Goal: Task Accomplishment & Management: Manage account settings

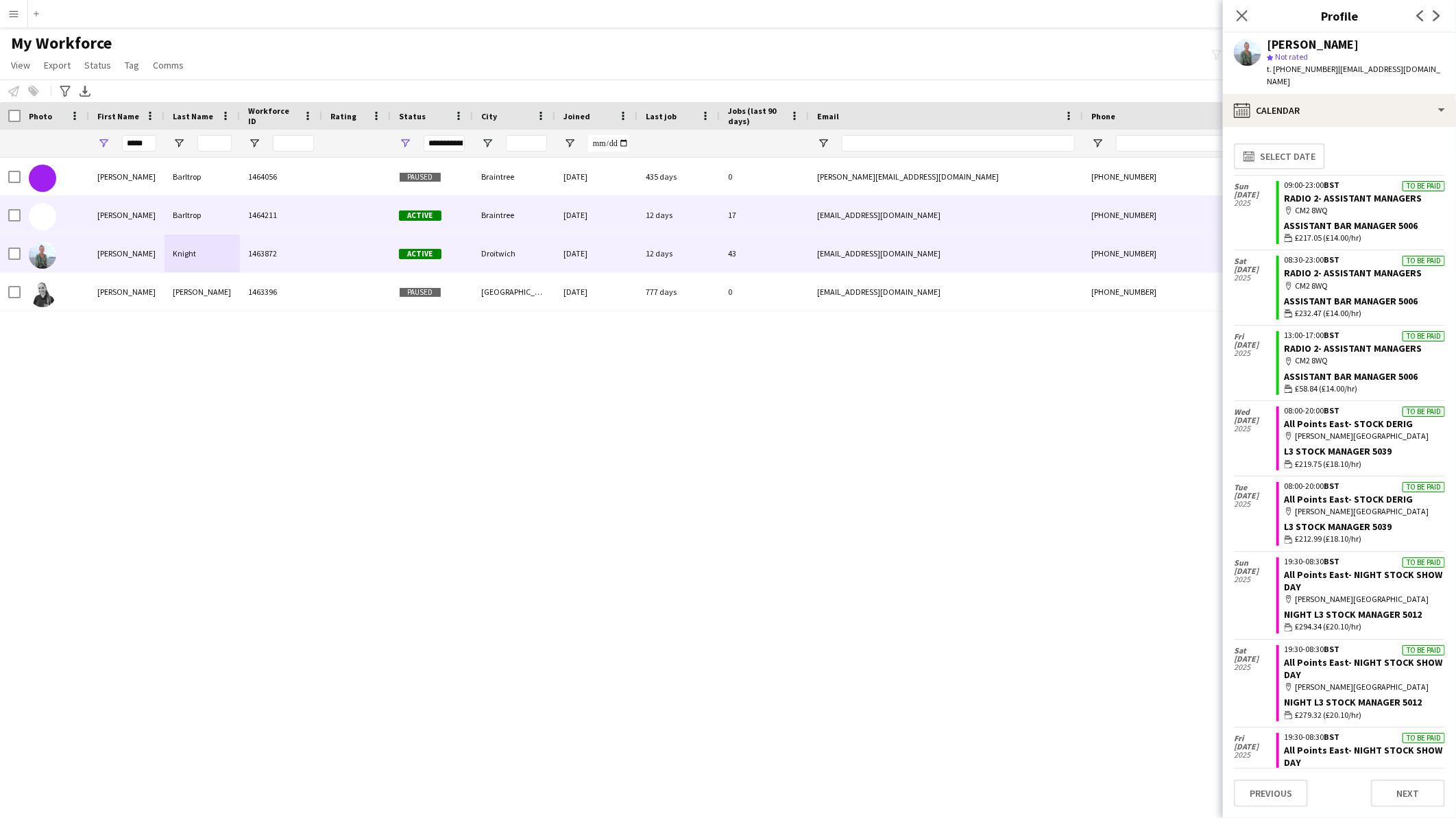
scroll to position [663, 0]
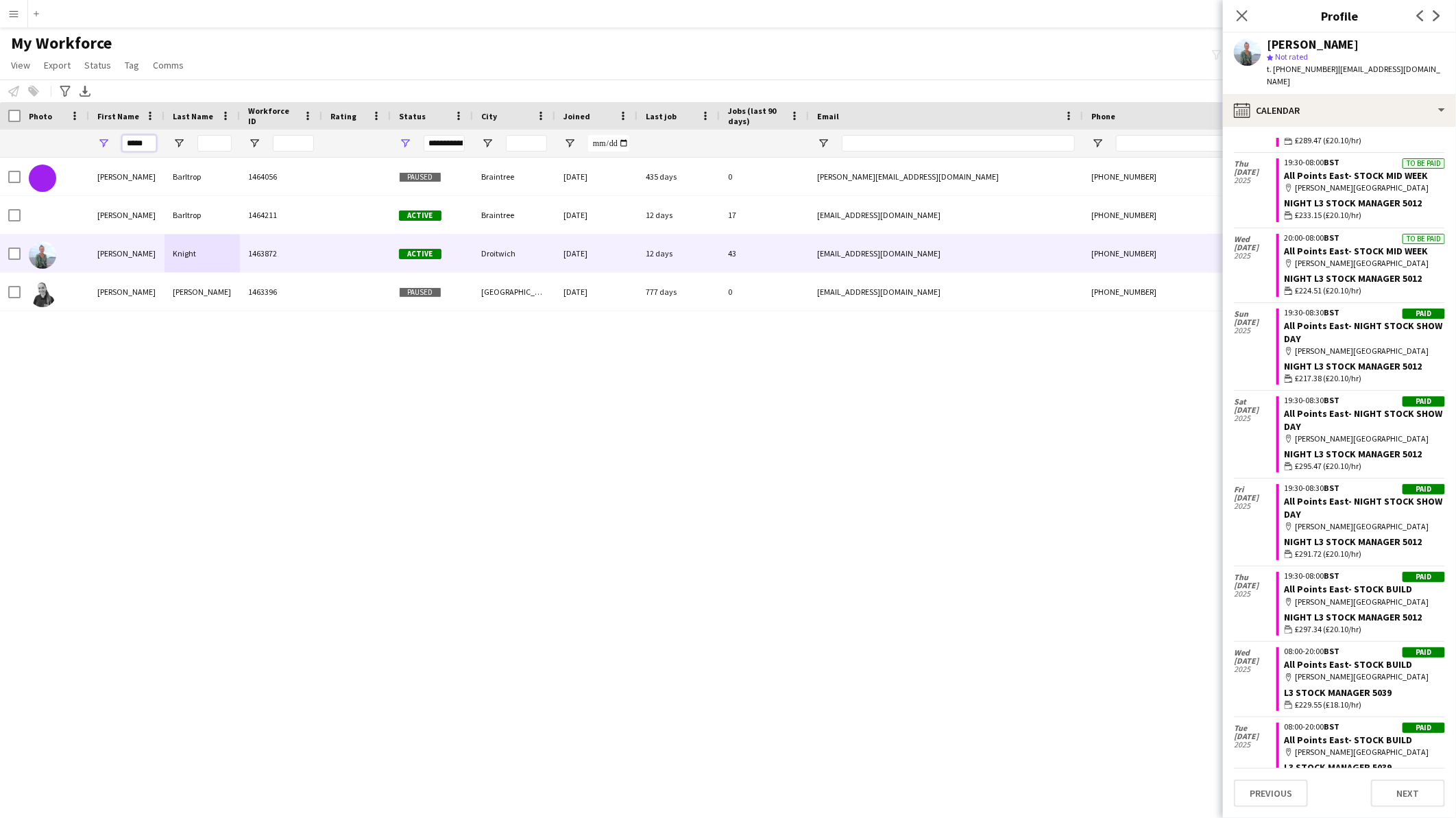
click at [132, 144] on input "*****" at bounding box center [139, 143] width 35 height 16
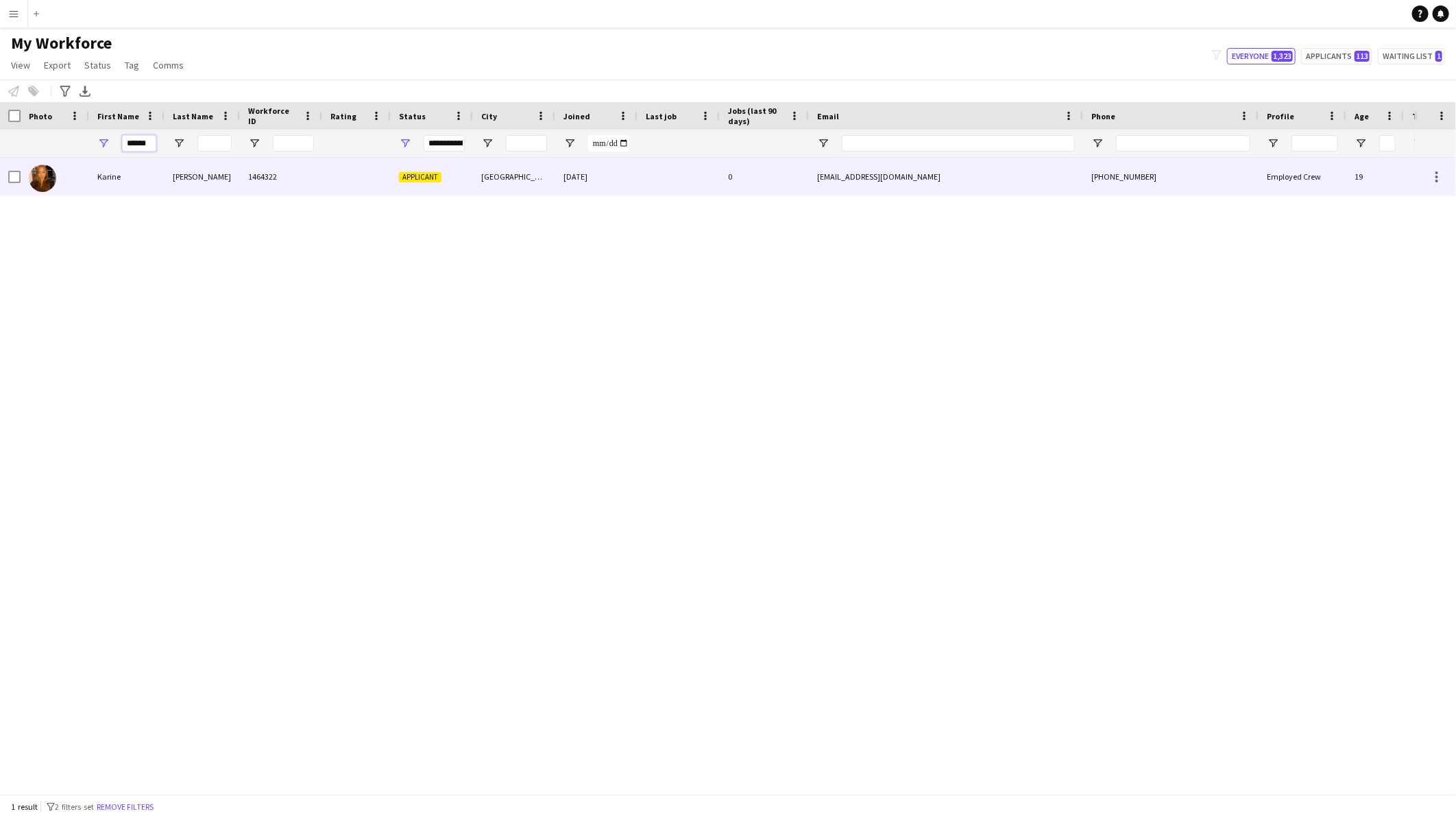
type input "******"
click at [150, 183] on div "Karine" at bounding box center [127, 176] width 75 height 38
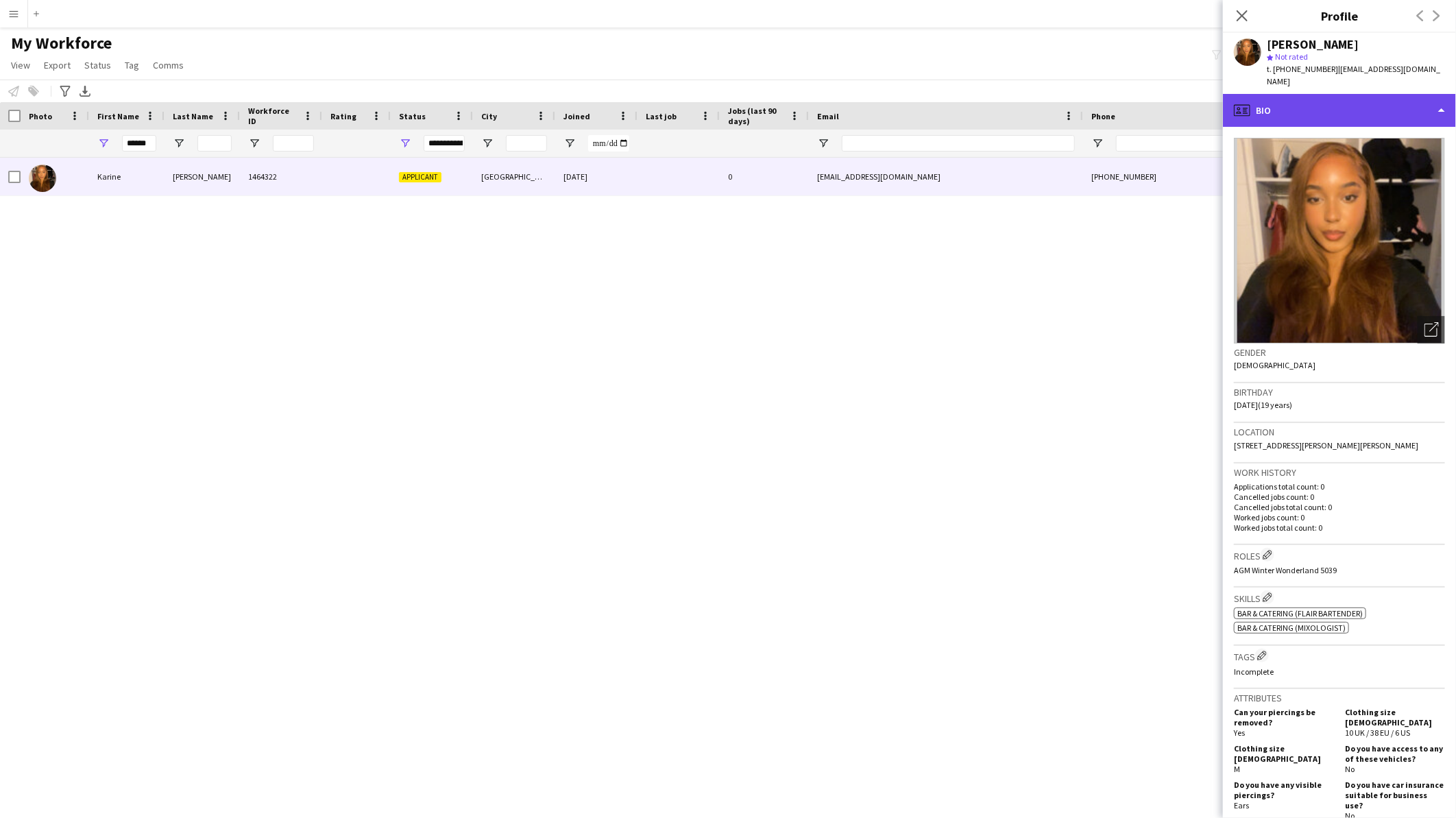
click at [1357, 96] on div "profile Bio" at bounding box center [1340, 110] width 233 height 33
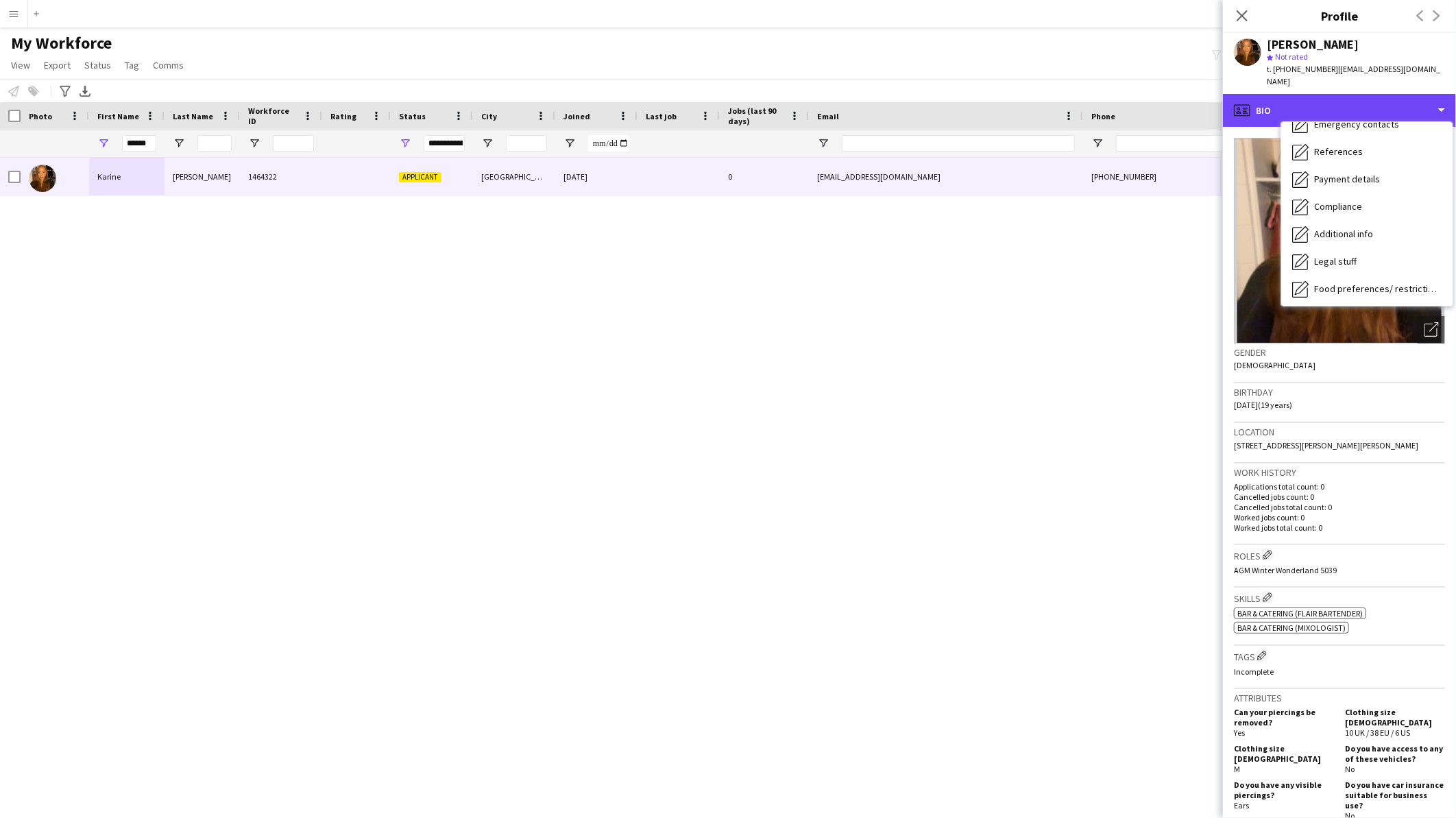
scroll to position [182, 0]
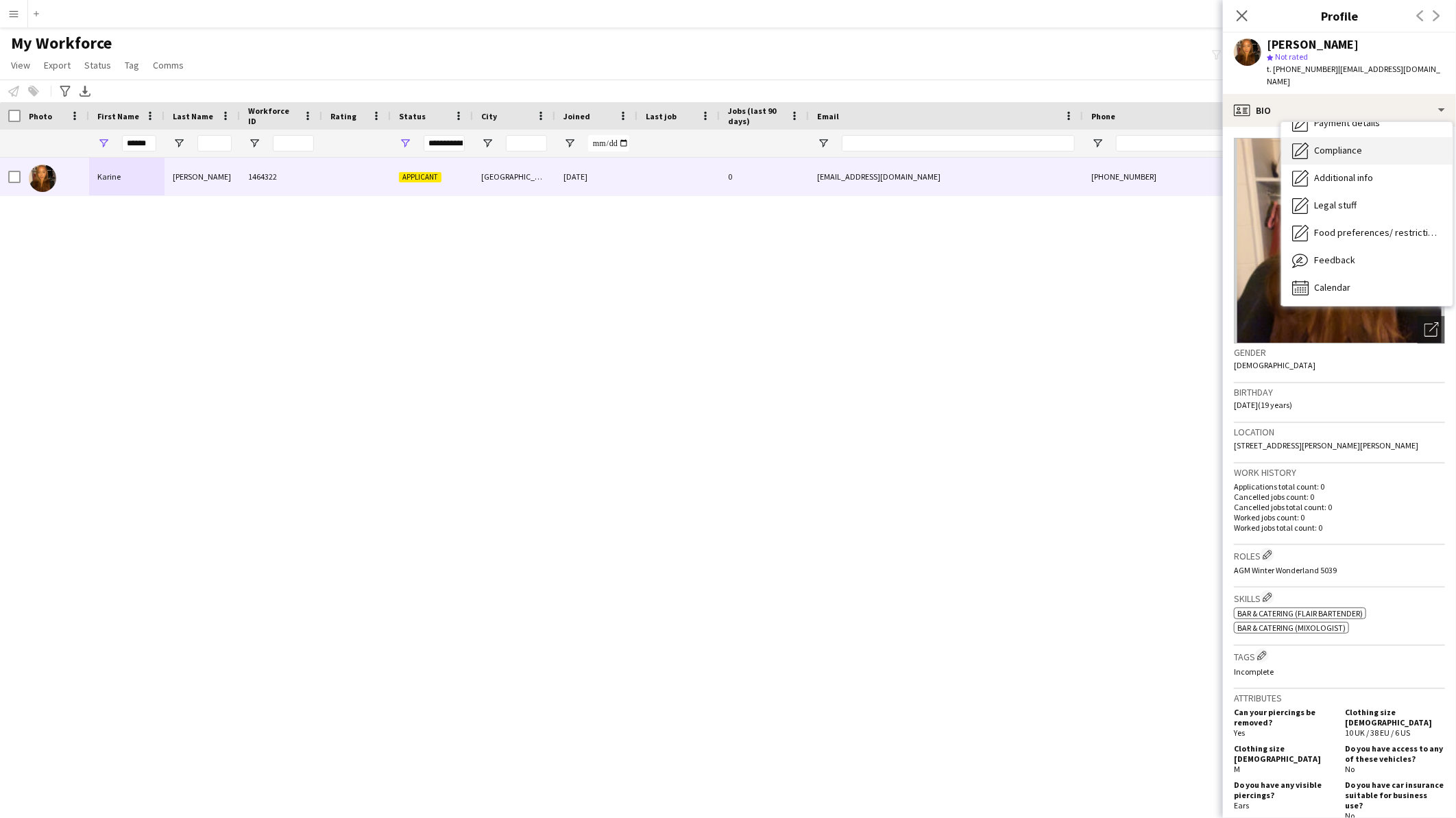
click at [1370, 137] on div "Compliance Compliance" at bounding box center [1367, 150] width 172 height 27
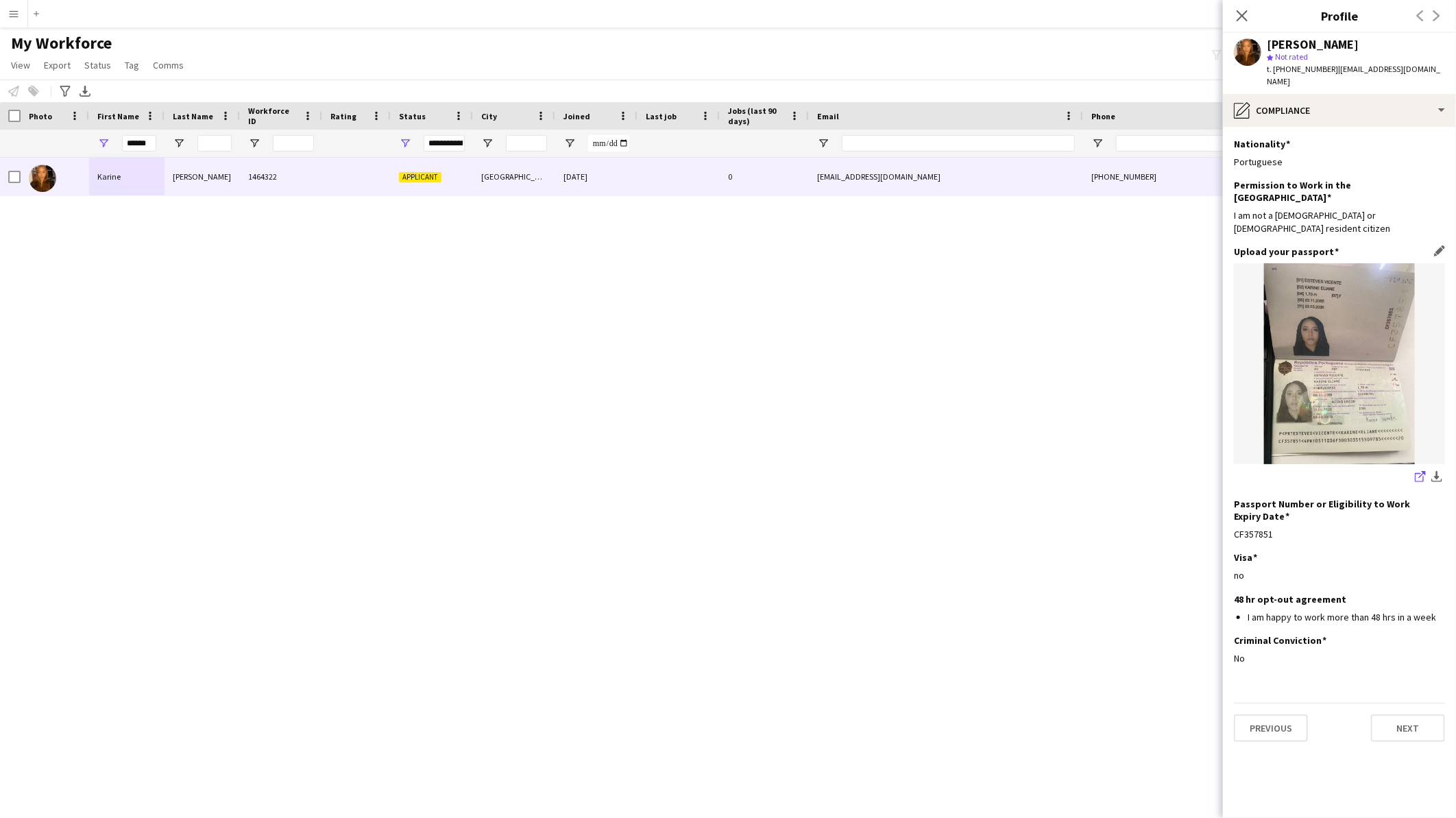
click at [1414, 470] on link "share-external-link-1" at bounding box center [1421, 478] width 16 height 16
click at [1435, 551] on app-icon "Edit this field" at bounding box center [1439, 556] width 11 height 11
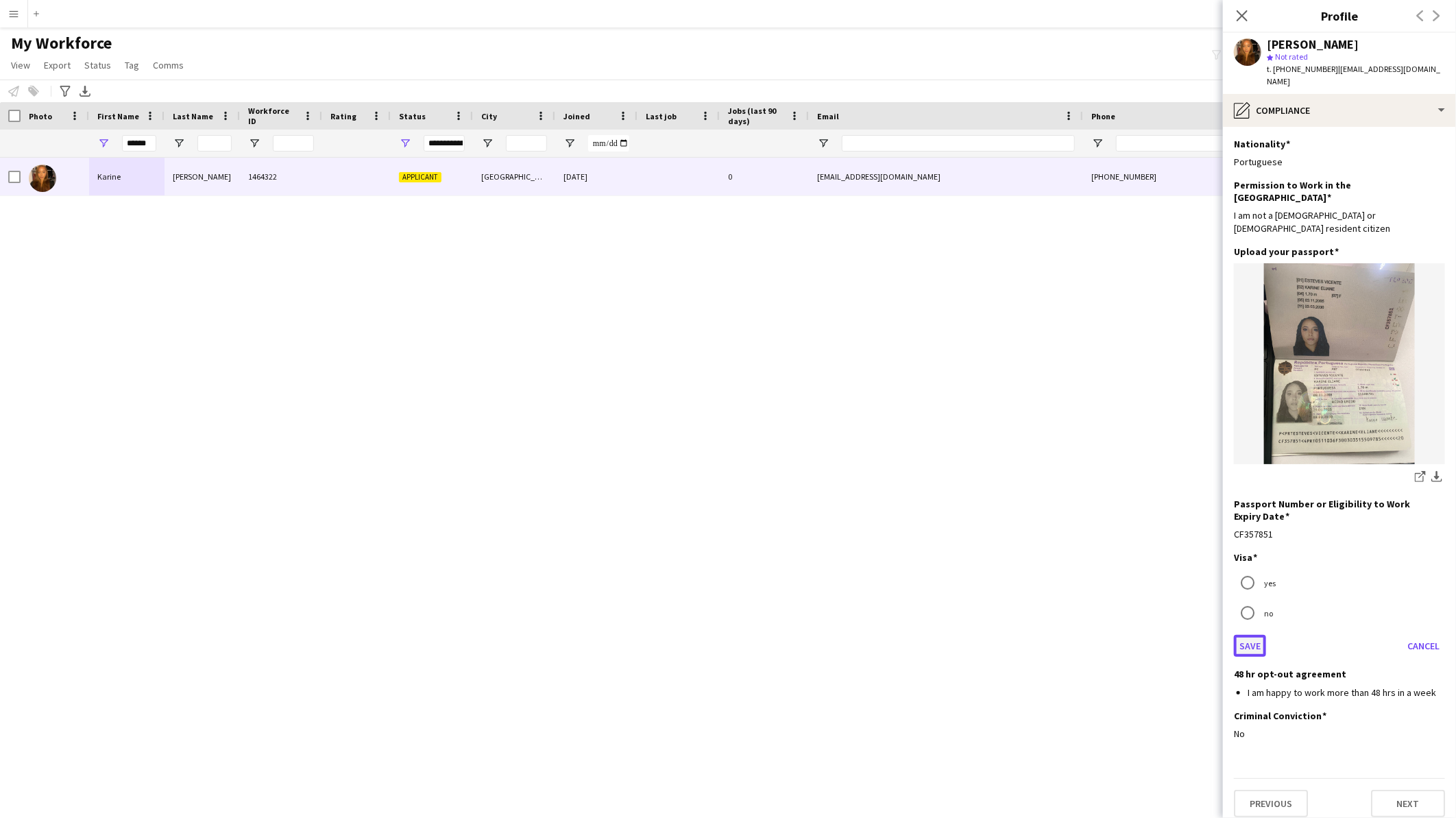
click at [1255, 635] on button "Save" at bounding box center [1250, 646] width 32 height 22
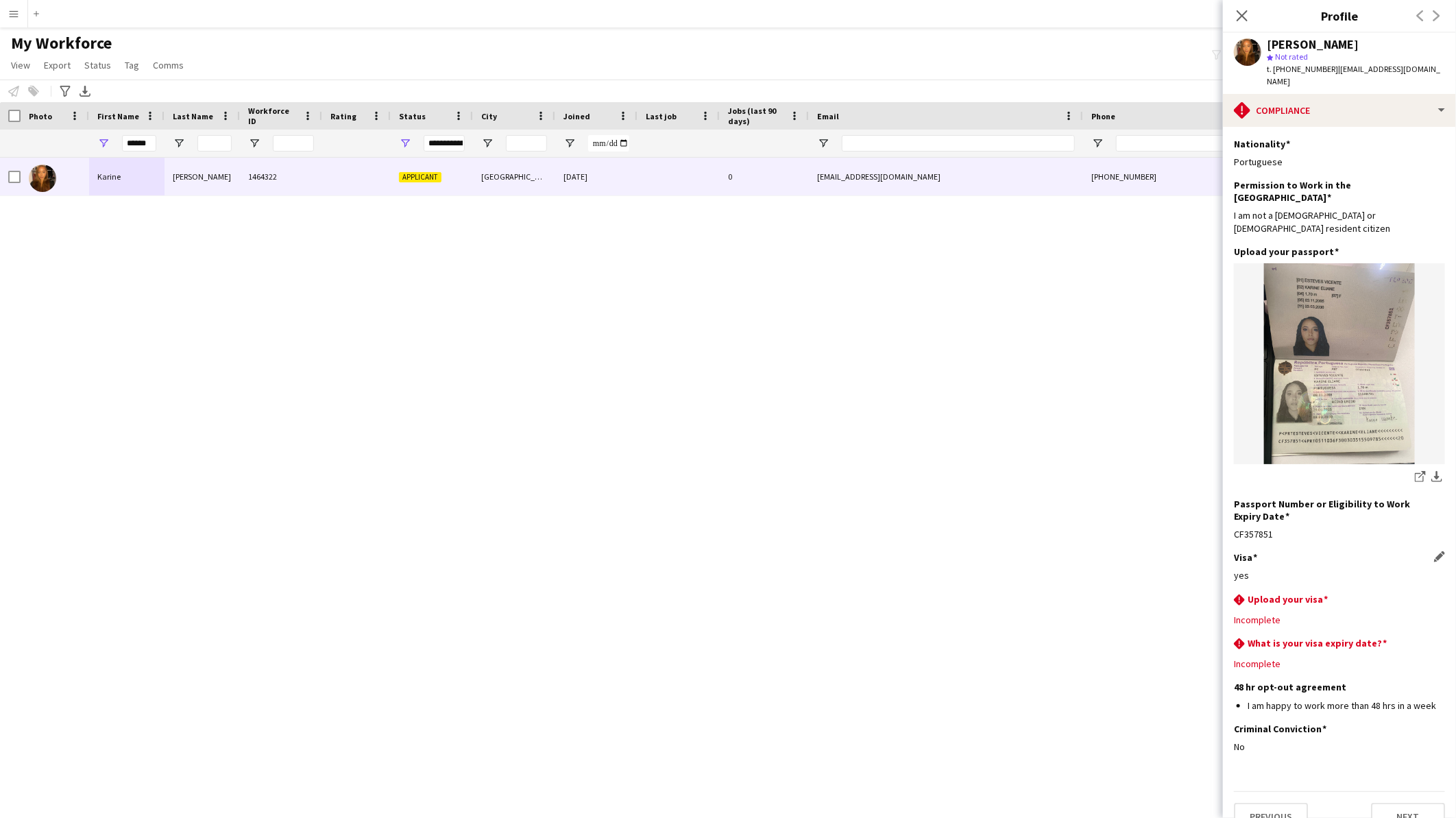
click at [1437, 593] on app-icon "Edit this field" at bounding box center [1439, 598] width 11 height 11
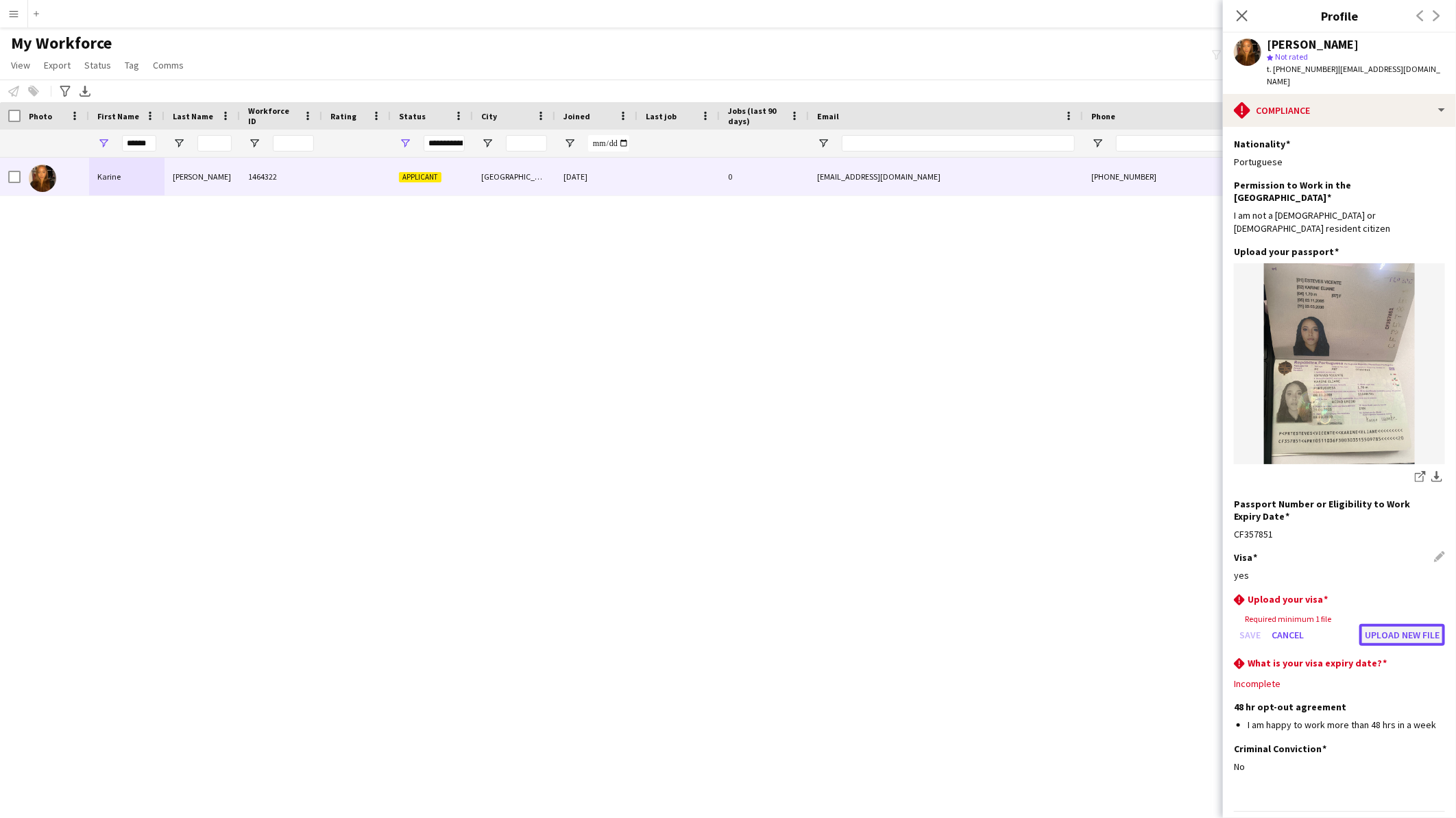
click at [1395, 624] on button "Upload new file" at bounding box center [1402, 635] width 85 height 22
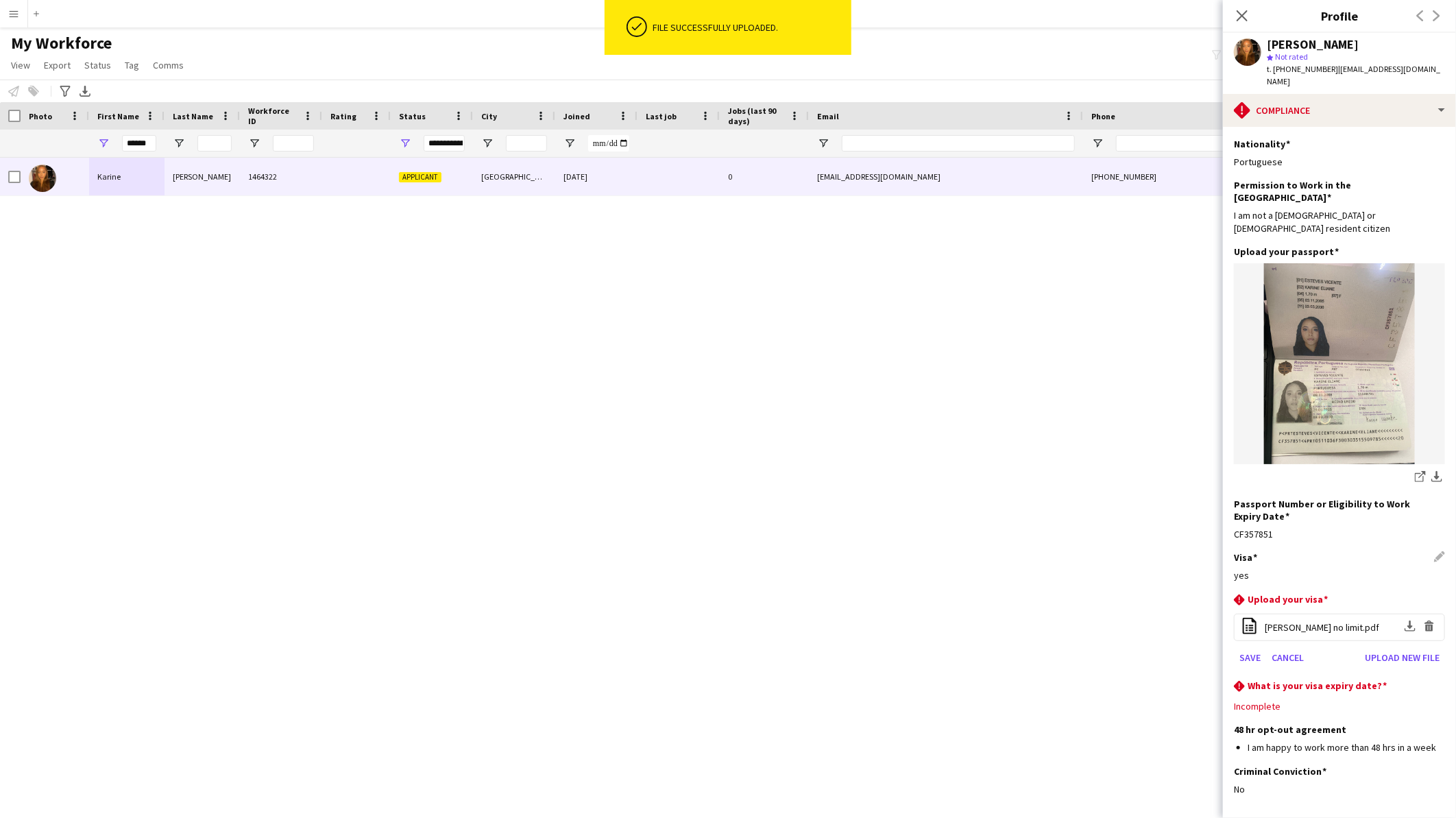
click at [1233, 618] on app-section-data-types "Nationality Edit this field Portuguese Permission to Work in the [GEOGRAPHIC_DA…" at bounding box center [1340, 472] width 233 height 691
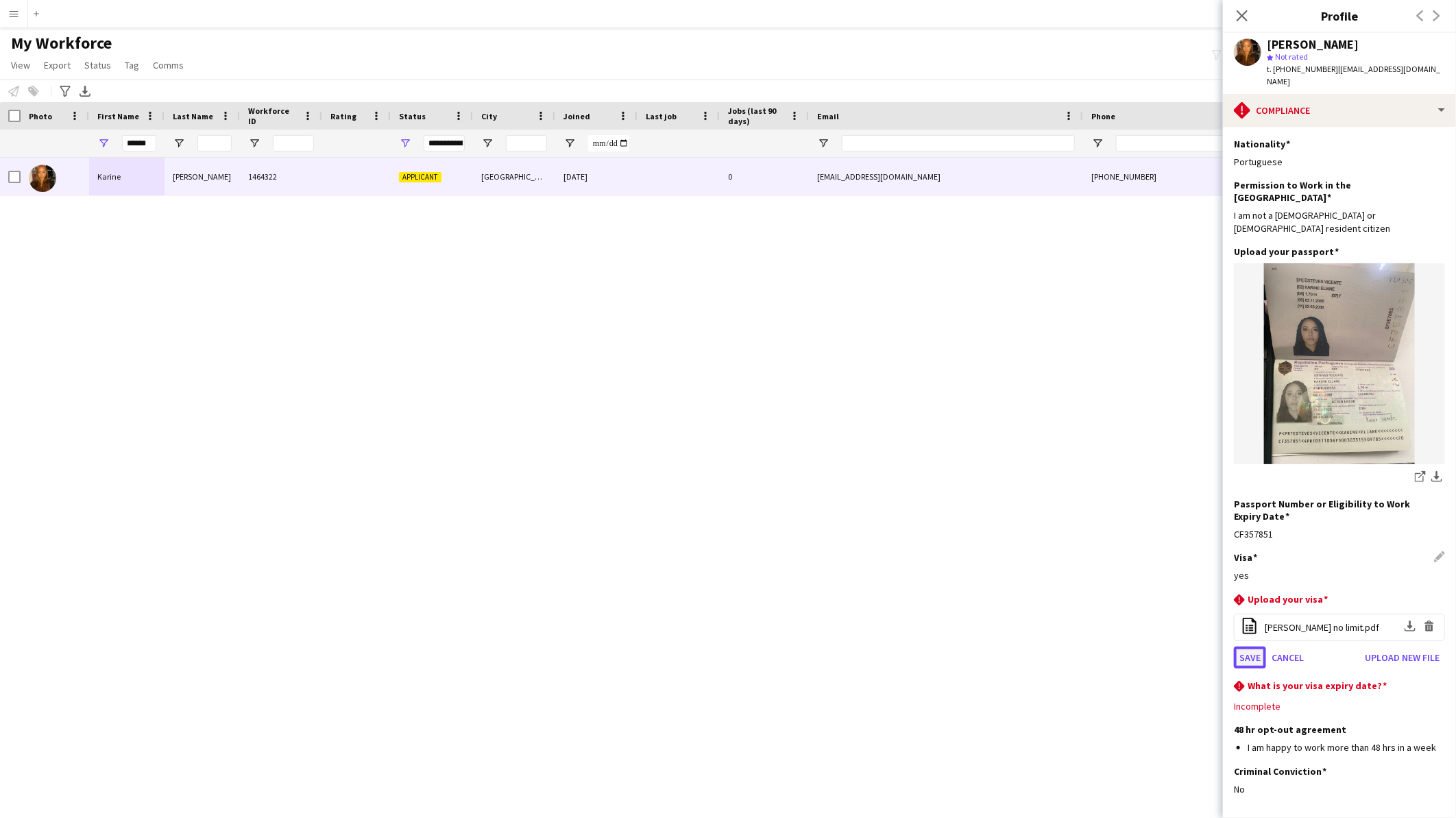
click at [1237, 646] on button "Save" at bounding box center [1250, 657] width 32 height 22
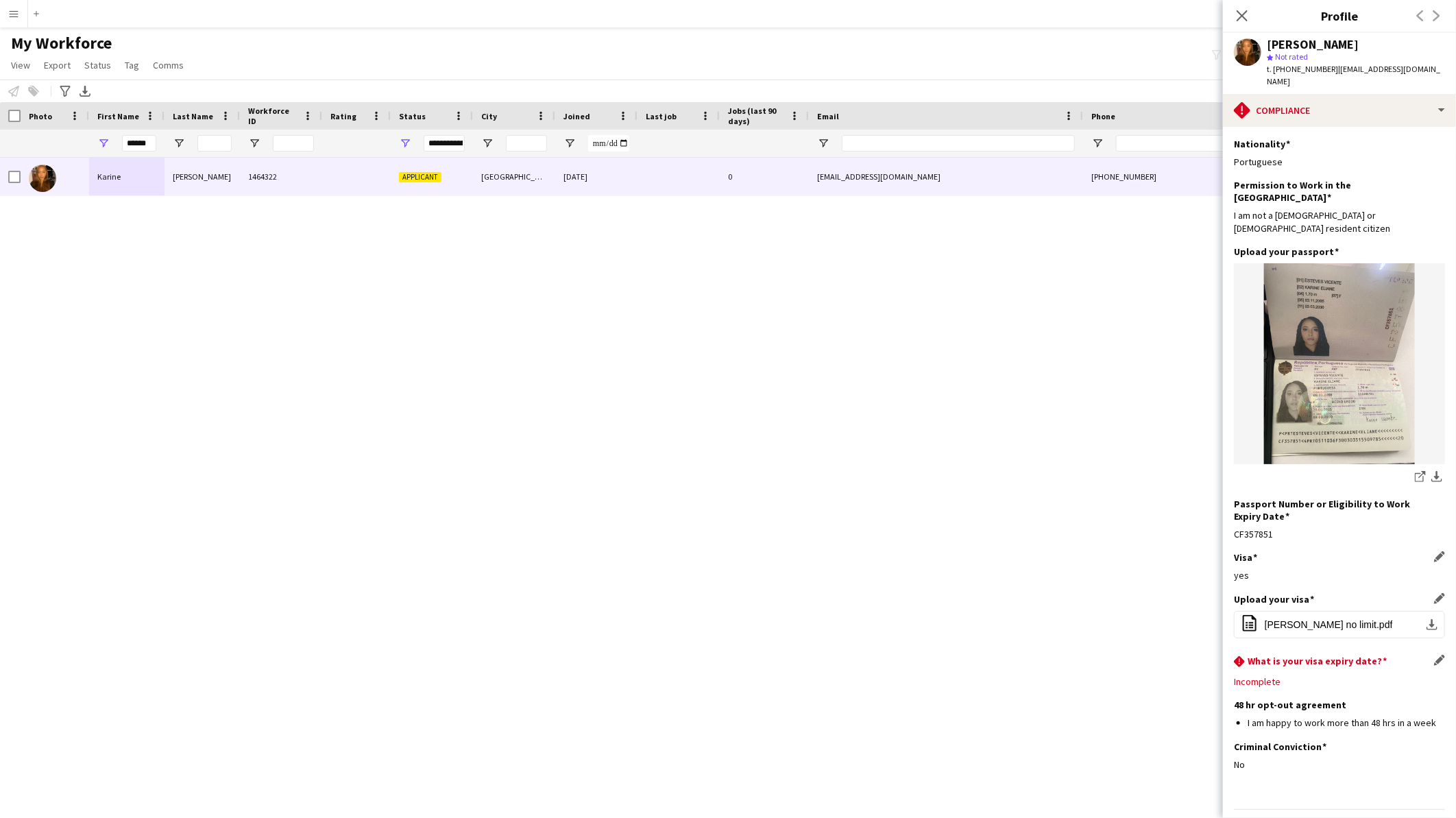
click at [1434, 655] on app-icon "Edit this field" at bounding box center [1439, 660] width 11 height 11
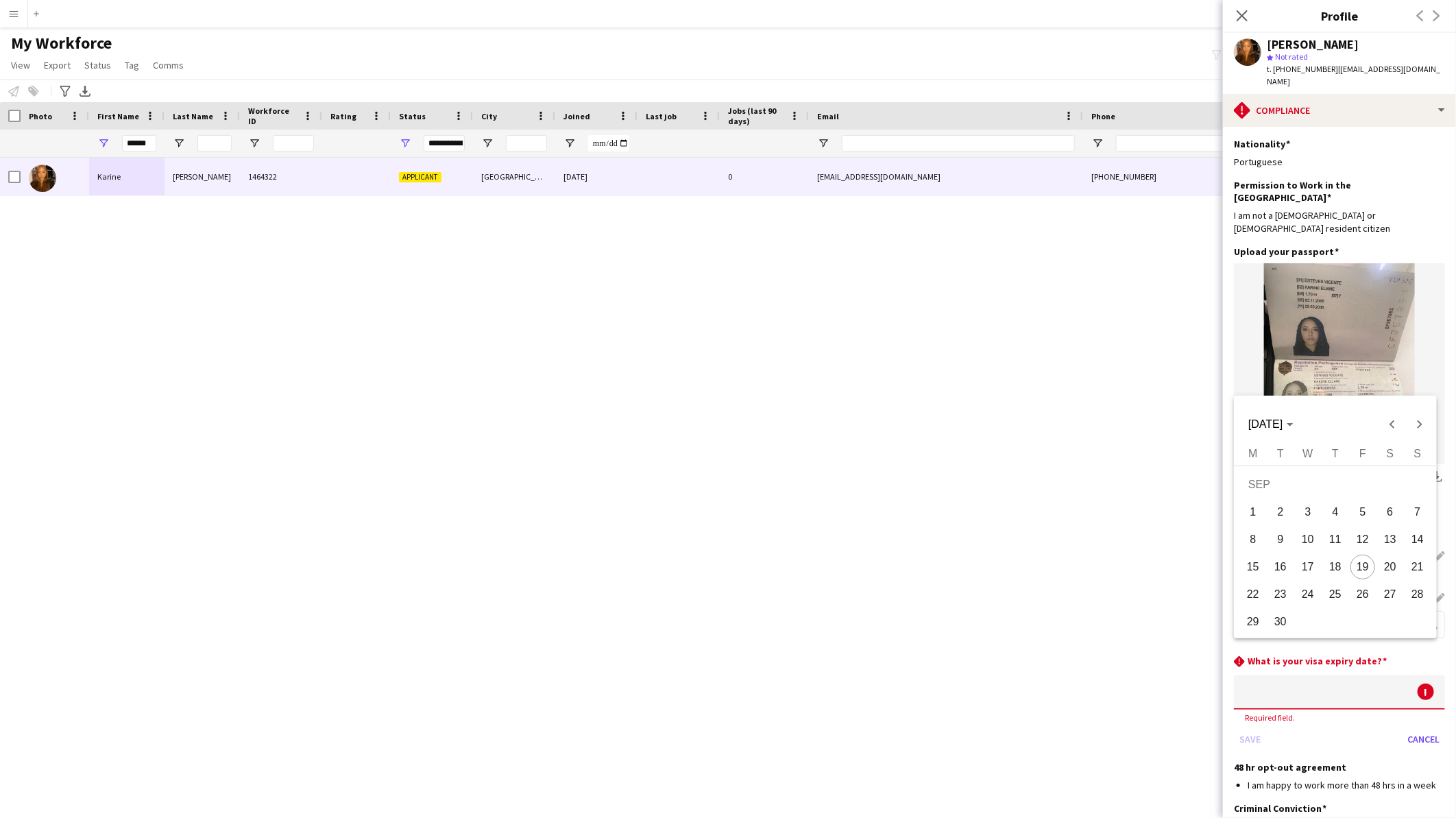
click at [1340, 666] on body "Menu Boards Boards Boards All jobs Status Workforce Workforce My Workforce Recr…" at bounding box center [728, 409] width 1456 height 818
click at [1294, 419] on span "[DATE]" at bounding box center [1271, 424] width 44 height 13
click at [1305, 574] on span "2033" at bounding box center [1312, 576] width 43 height 24
click at [1268, 552] on span "SEP" at bounding box center [1264, 548] width 43 height 24
drag, startPoint x: 1337, startPoint y: 483, endPoint x: 1342, endPoint y: 506, distance: 23.5
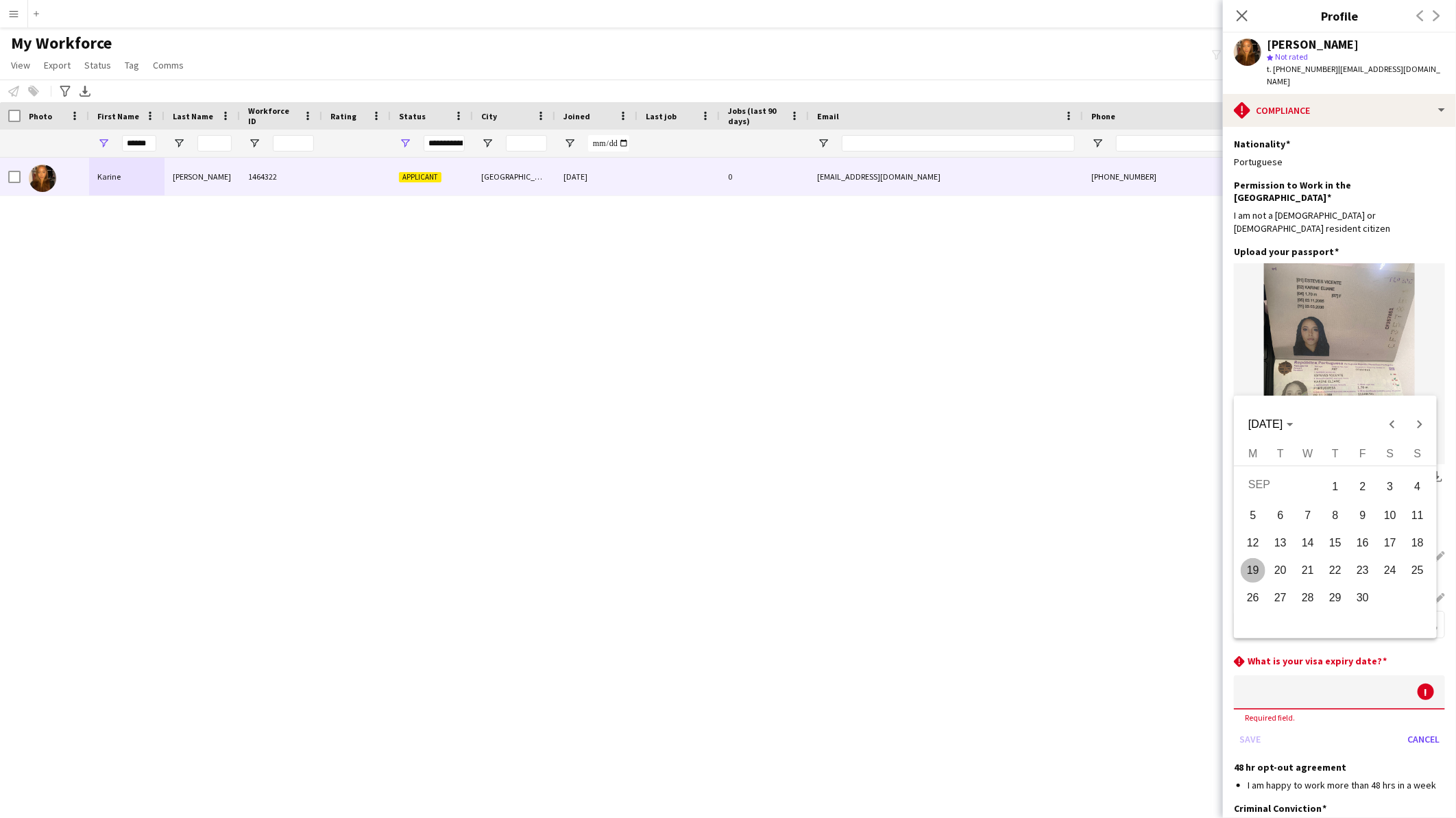
click at [1335, 483] on span "1" at bounding box center [1335, 486] width 24 height 28
type input "**********"
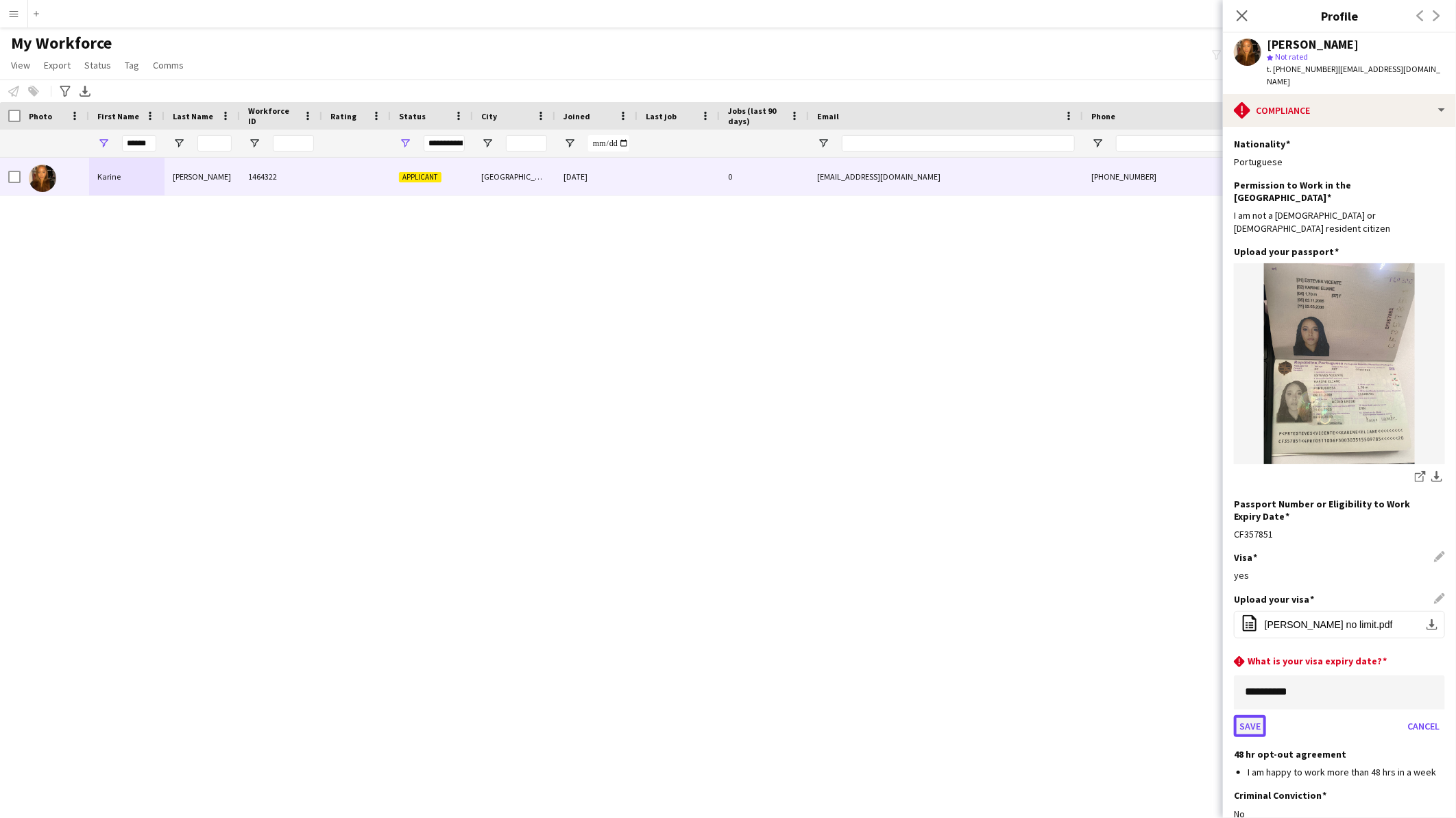
click at [1247, 715] on button "Save" at bounding box center [1250, 726] width 32 height 22
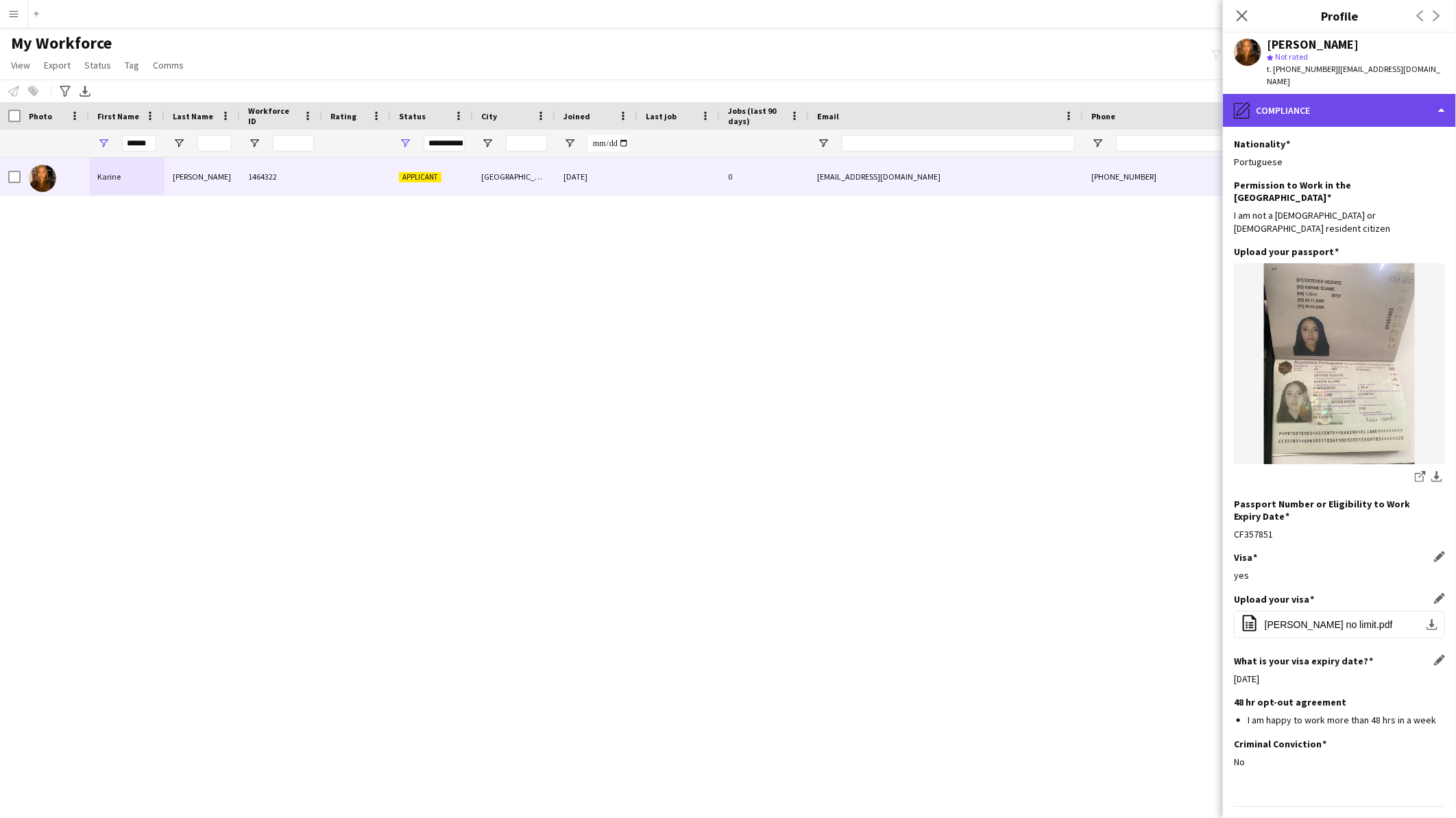
click at [1278, 94] on div "pencil4 Compliance" at bounding box center [1340, 110] width 233 height 33
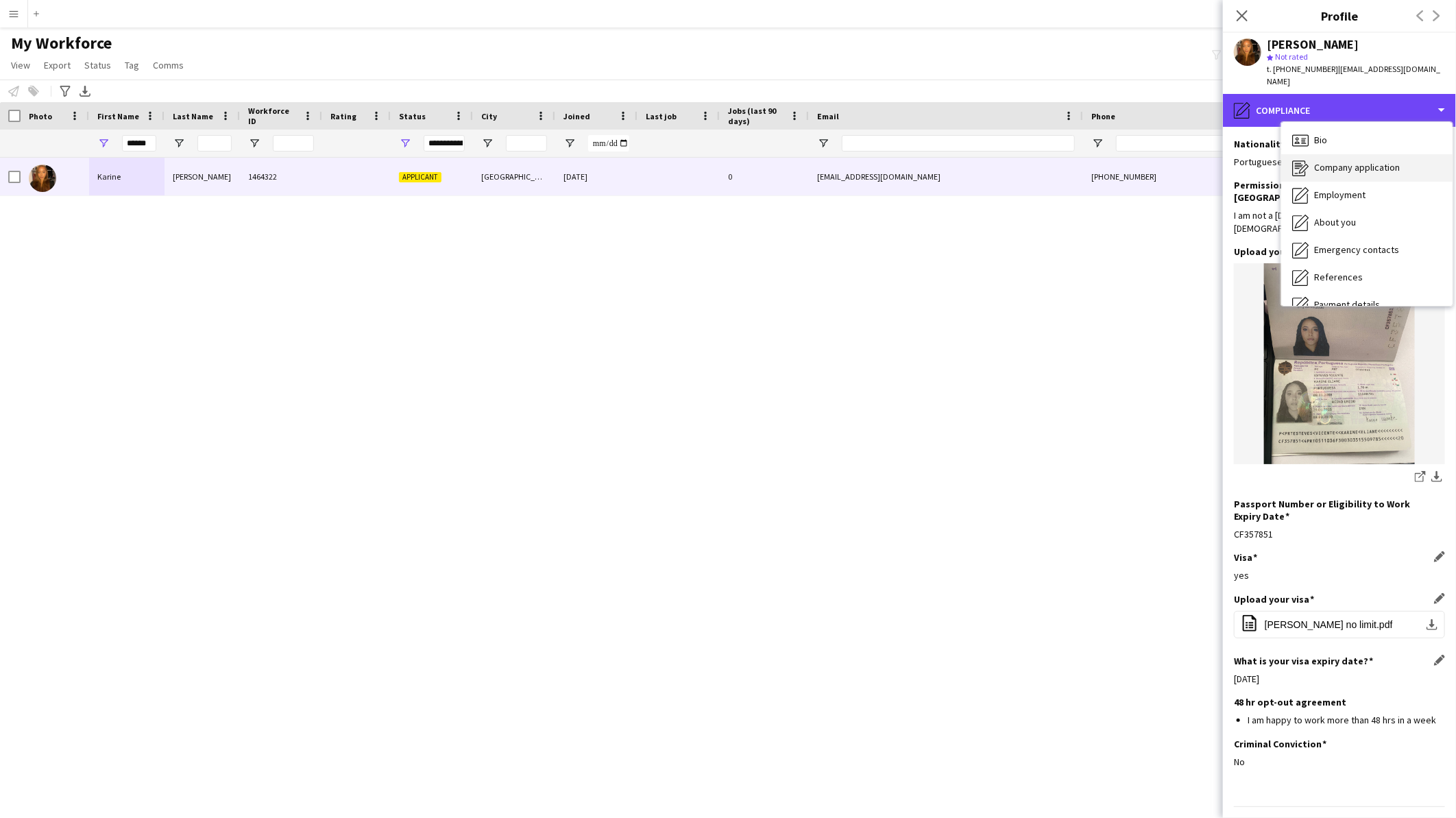
scroll to position [0, 0]
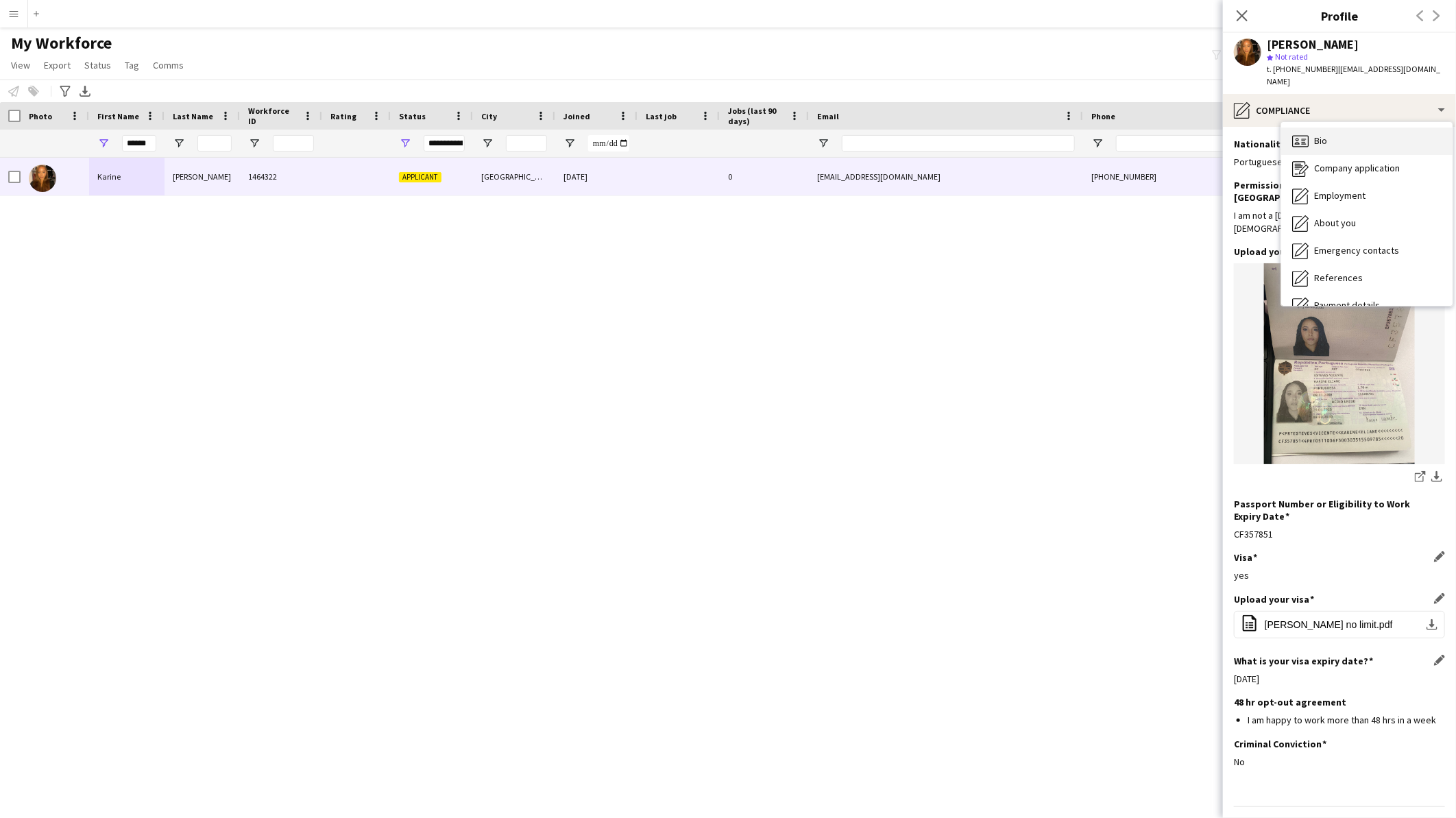
click at [1356, 130] on div "Bio Bio" at bounding box center [1367, 141] width 172 height 27
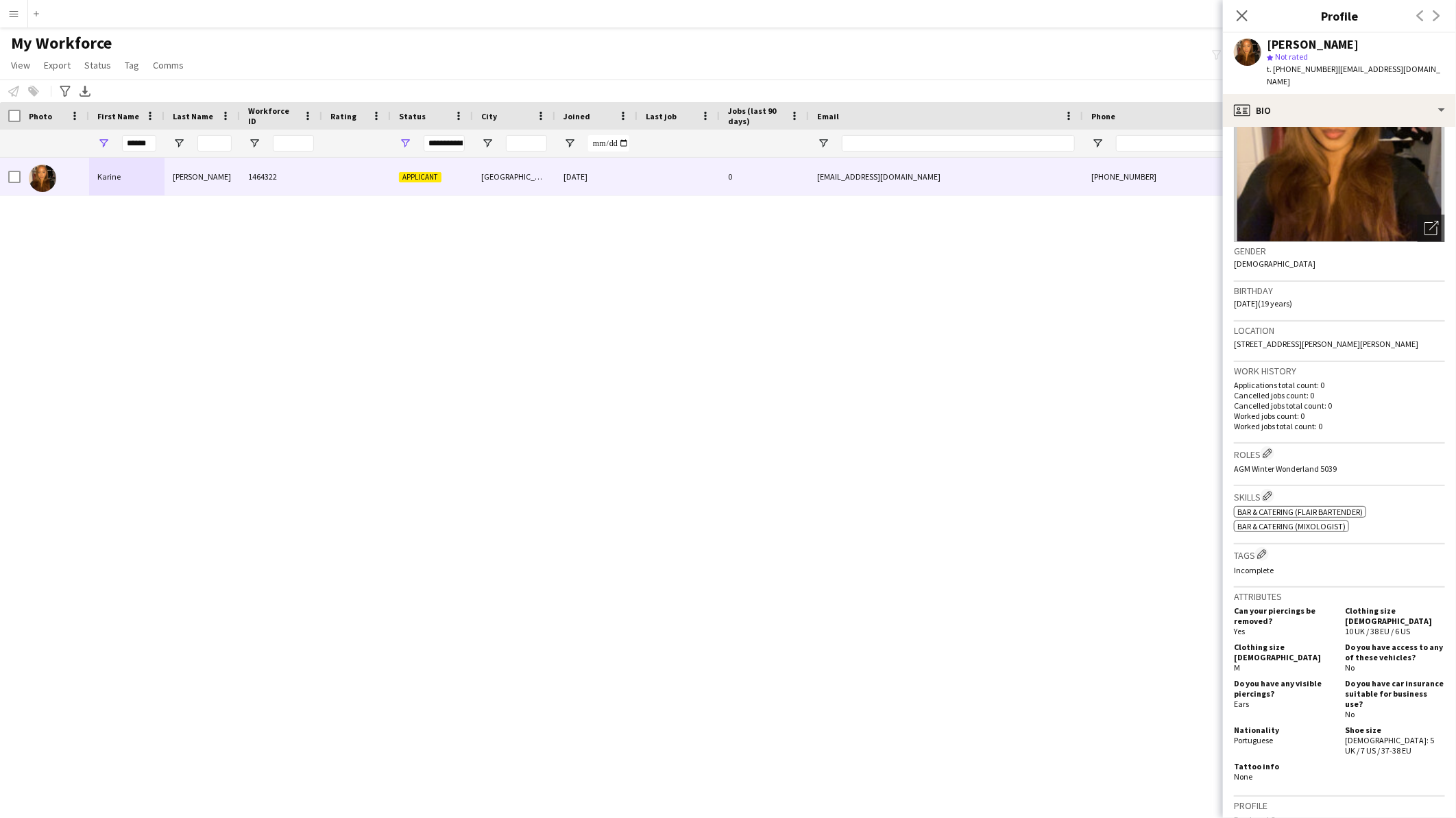
scroll to position [228, 0]
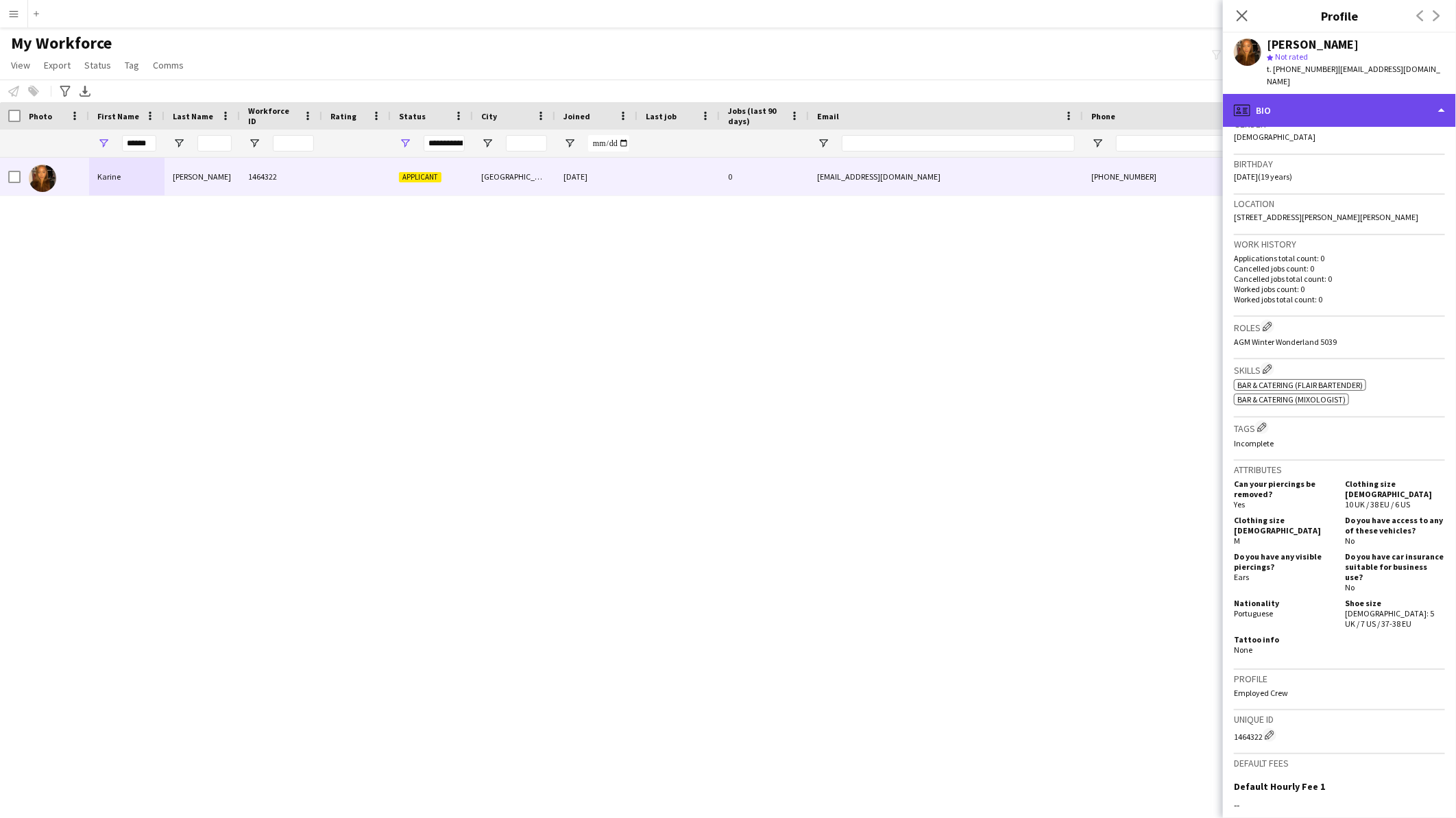
click at [1360, 97] on div "profile Bio" at bounding box center [1340, 110] width 233 height 33
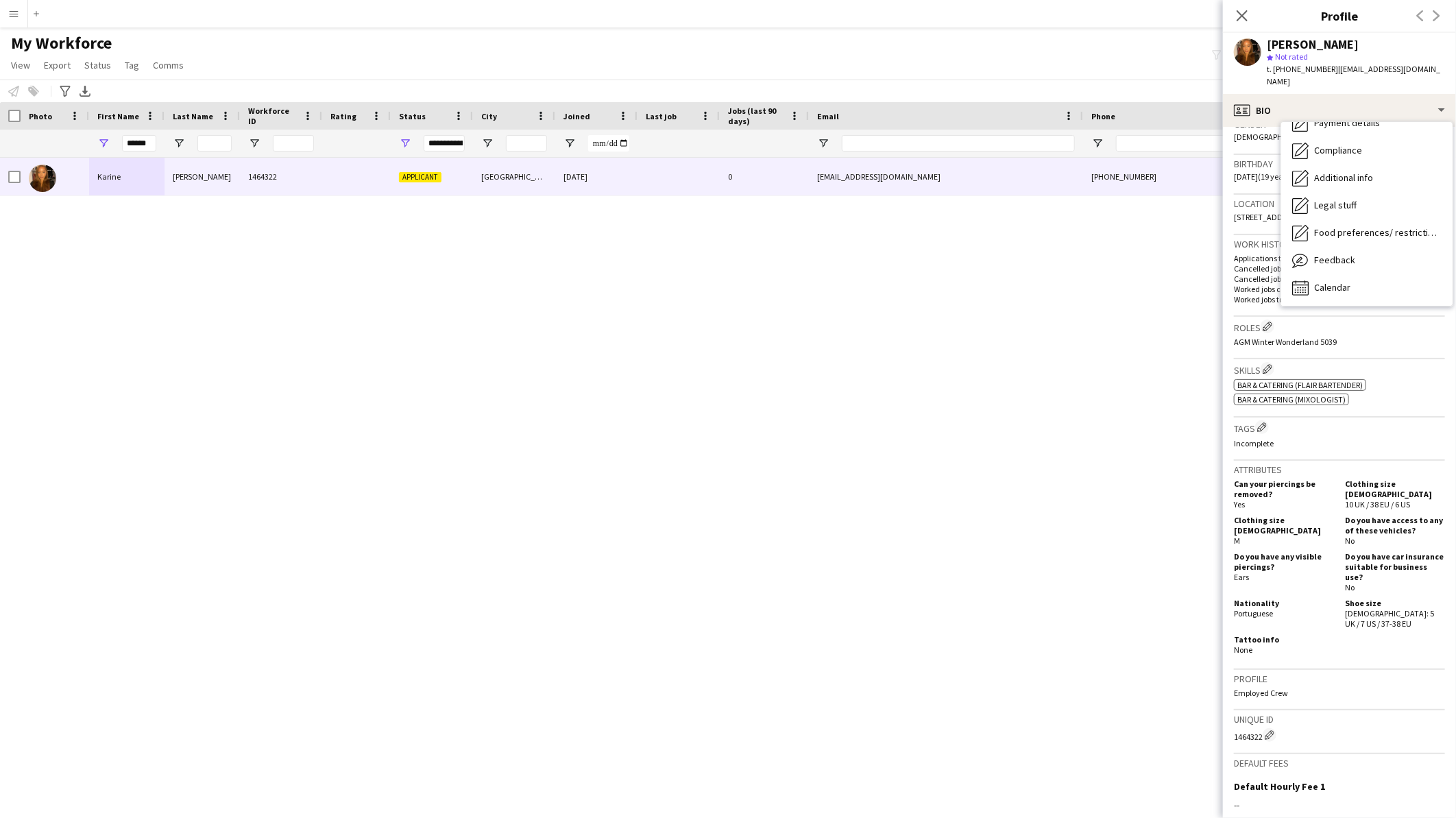
click at [645, 388] on div "[PERSON_NAME] 1464322 Applicant [GEOGRAPHIC_DATA] [DATE] 0 [EMAIL_ADDRESS][DOMA…" at bounding box center [707, 470] width 1415 height 625
click at [1242, 15] on icon at bounding box center [1242, 15] width 13 height 13
